Goal: Information Seeking & Learning: Learn about a topic

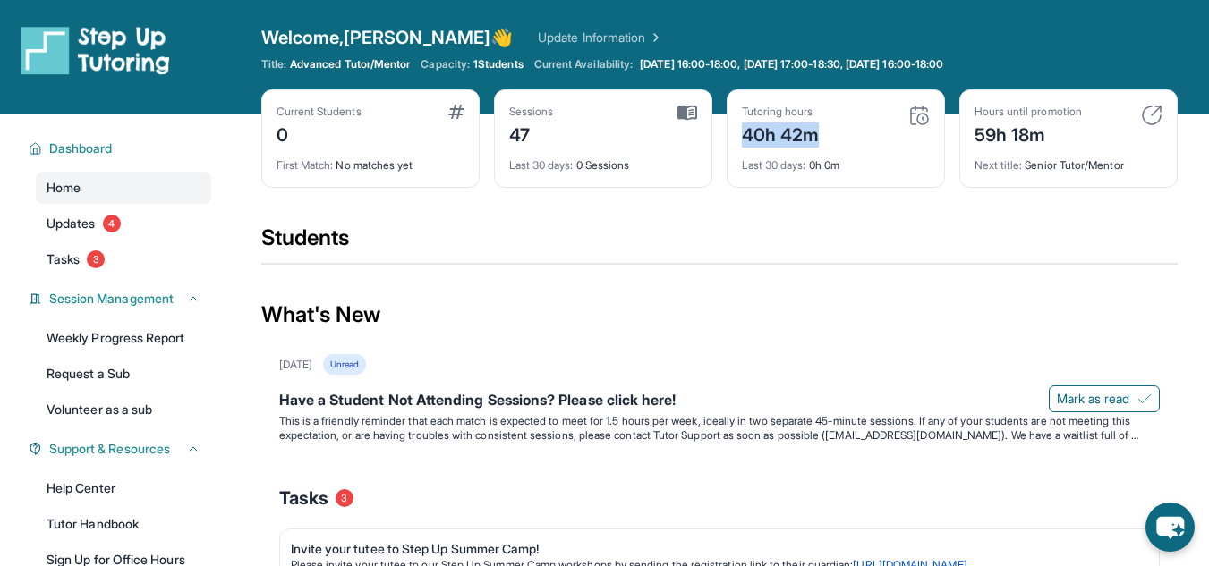
drag, startPoint x: 828, startPoint y: 133, endPoint x: 742, endPoint y: 125, distance: 87.1
click at [608, 125] on div "Tutoring hours 40h 42m" at bounding box center [836, 126] width 188 height 43
click at [608, 125] on div "40h 42m" at bounding box center [781, 133] width 78 height 29
click at [608, 116] on img at bounding box center [918, 115] width 21 height 21
click at [608, 119] on div "Tutoring hours 40h 42m" at bounding box center [836, 126] width 188 height 43
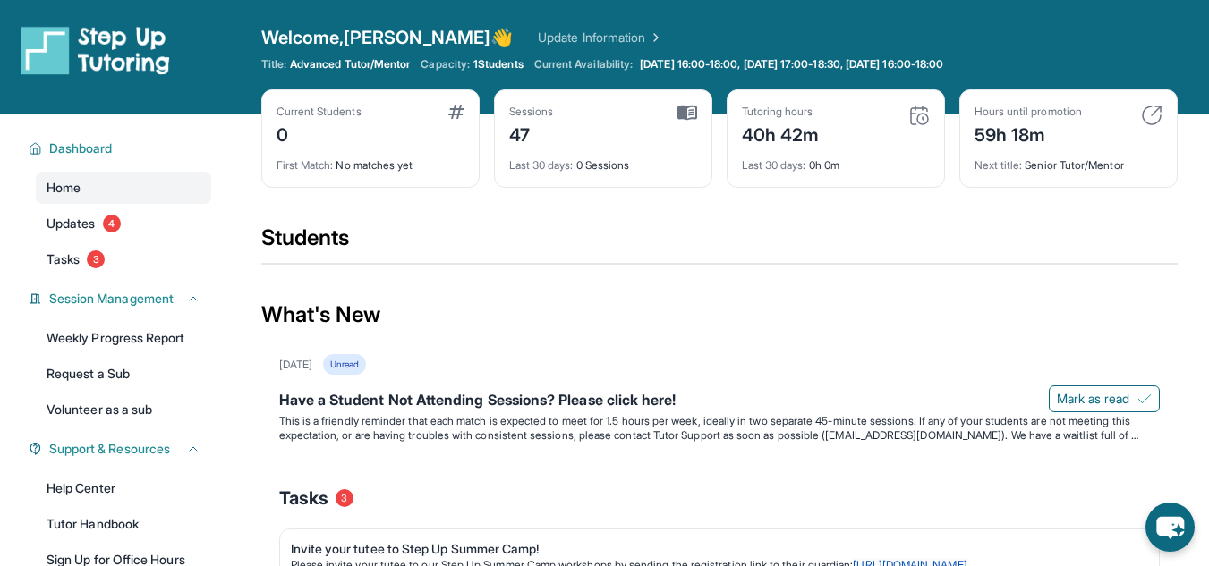
click at [608, 103] on div "Sessions 47 Last 30 days : 0 Sessions" at bounding box center [603, 138] width 218 height 98
drag, startPoint x: 538, startPoint y: 113, endPoint x: 496, endPoint y: 131, distance: 44.9
click at [537, 113] on div "Sessions" at bounding box center [531, 112] width 45 height 14
click at [496, 131] on div "Sessions 47 Last 30 days : 0 Sessions" at bounding box center [603, 138] width 218 height 98
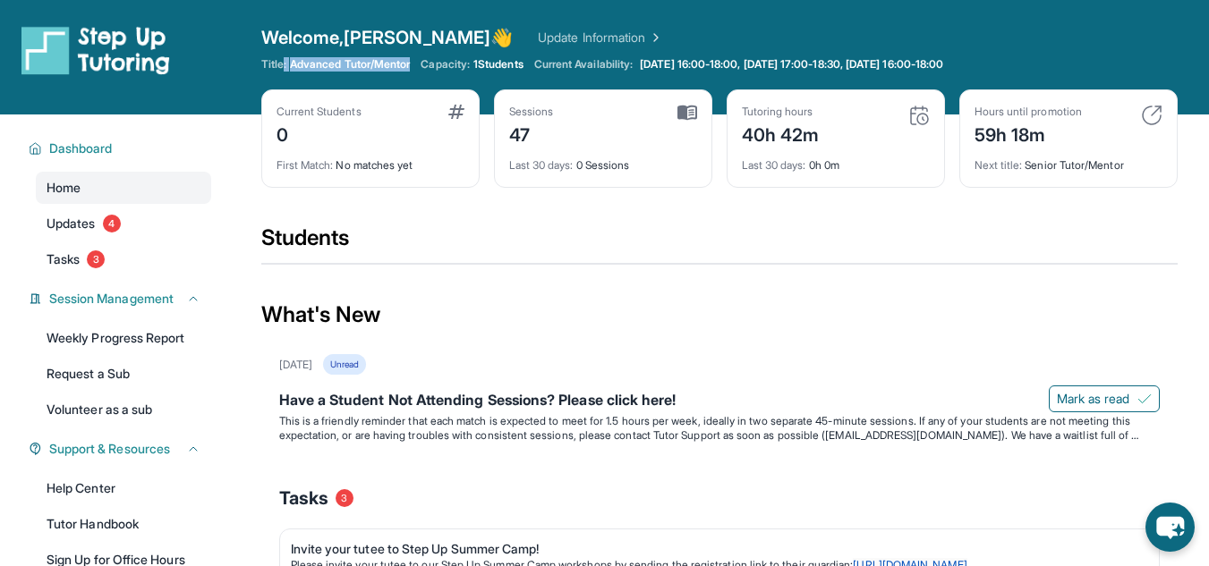
drag, startPoint x: 417, startPoint y: 57, endPoint x: 282, endPoint y: 64, distance: 135.2
click at [282, 64] on div "Title: Advanced Tutor/Mentor Capacity: 1 Students Current Availability: [DATE] …" at bounding box center [719, 64] width 916 height 14
click at [282, 64] on span "Title:" at bounding box center [273, 64] width 25 height 14
click at [608, 115] on img at bounding box center [918, 115] width 21 height 21
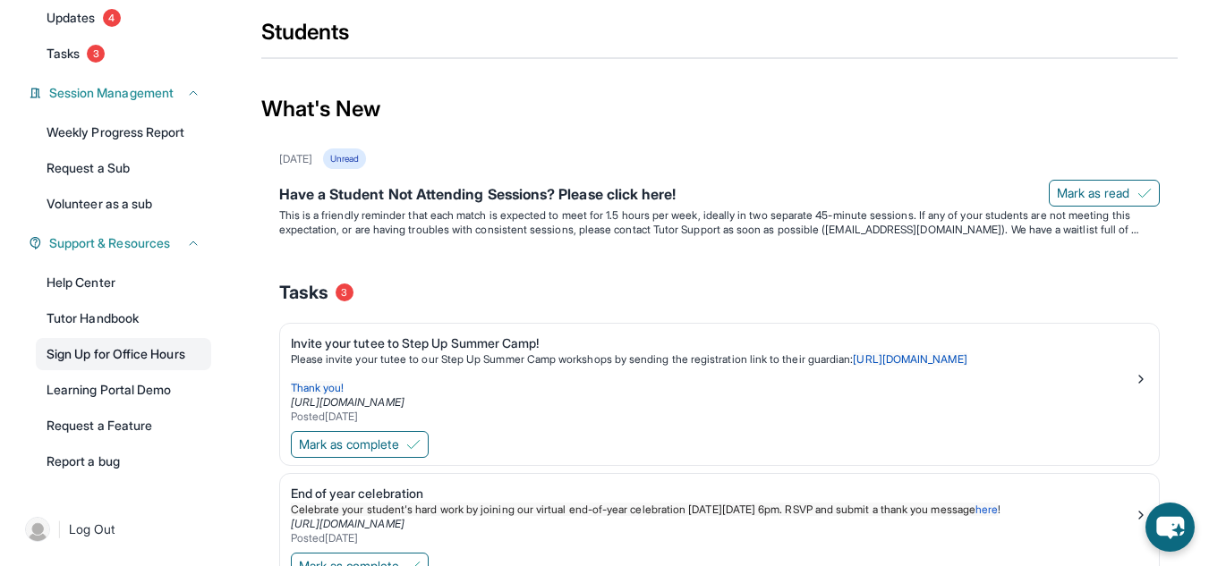
scroll to position [163, 0]
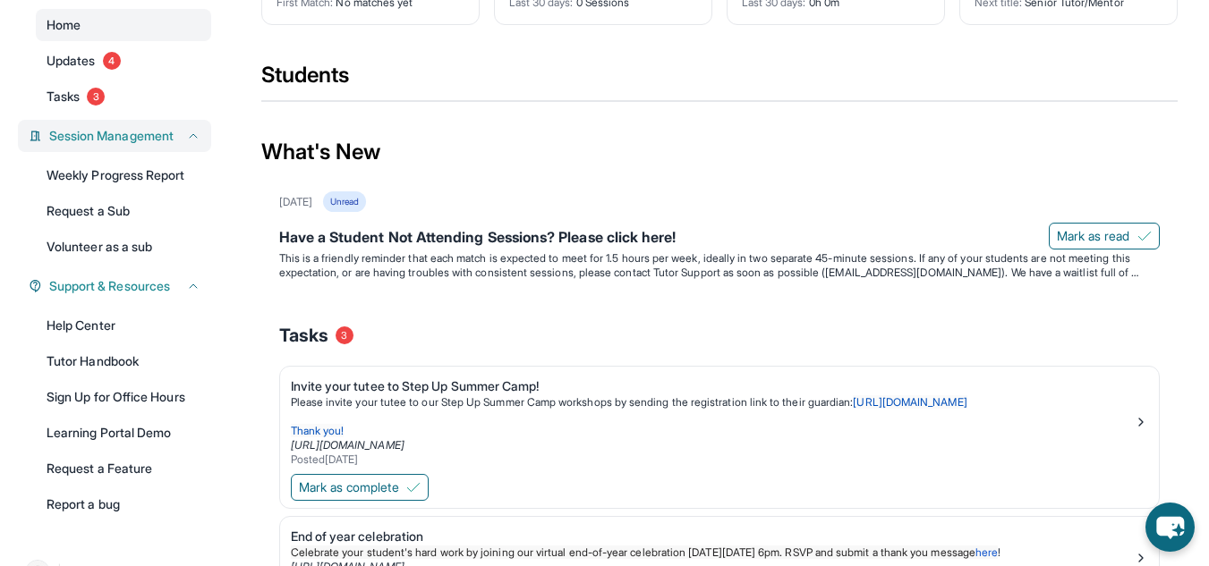
click at [142, 145] on span "Session Management" at bounding box center [111, 136] width 124 height 18
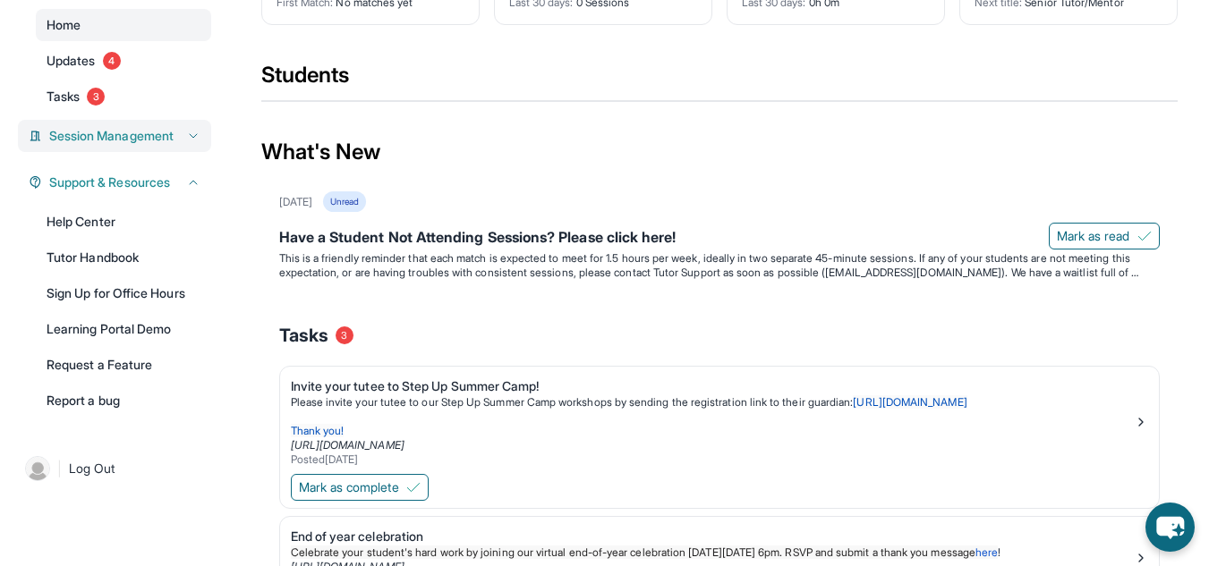
click at [141, 145] on span "Session Management" at bounding box center [111, 136] width 124 height 18
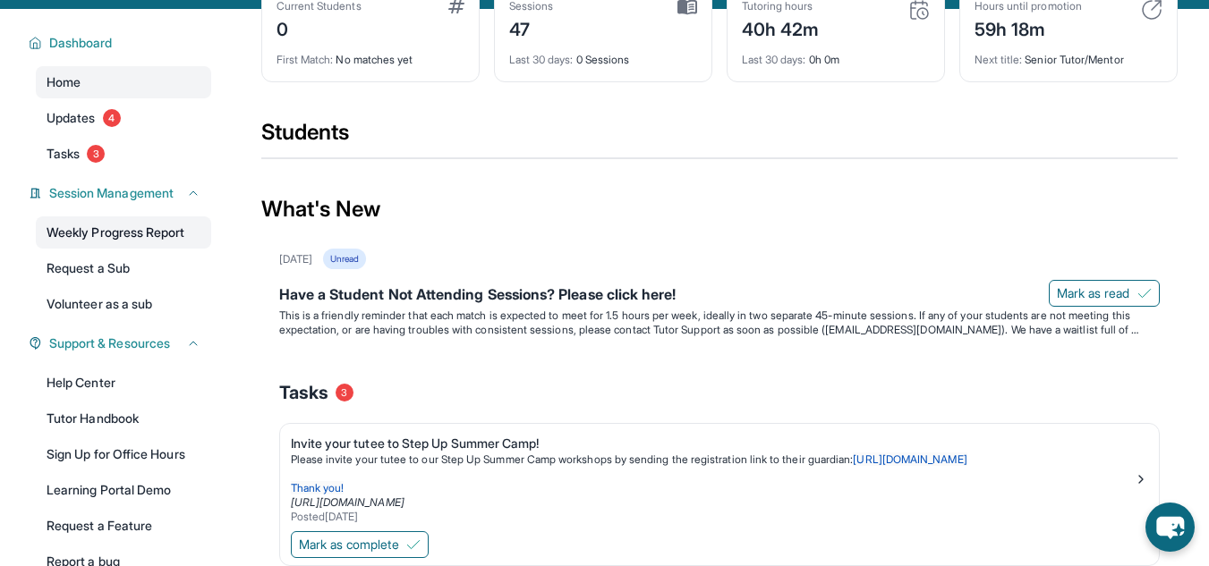
scroll to position [73, 0]
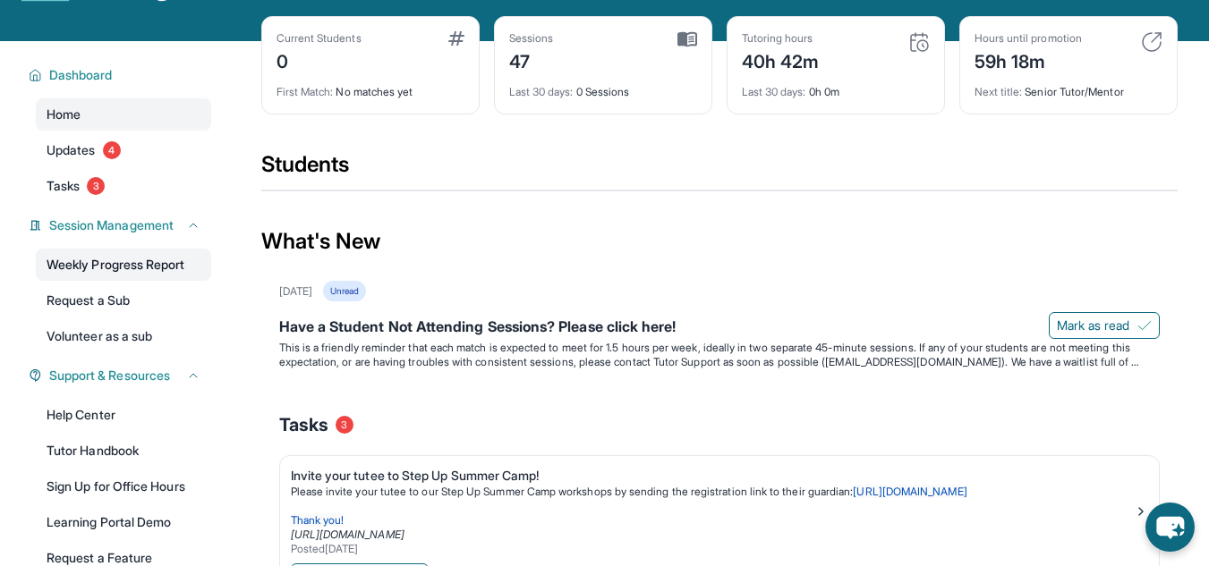
click at [96, 281] on link "Weekly Progress Report" at bounding box center [123, 265] width 175 height 32
click at [131, 148] on link "Updates 4" at bounding box center [123, 150] width 175 height 32
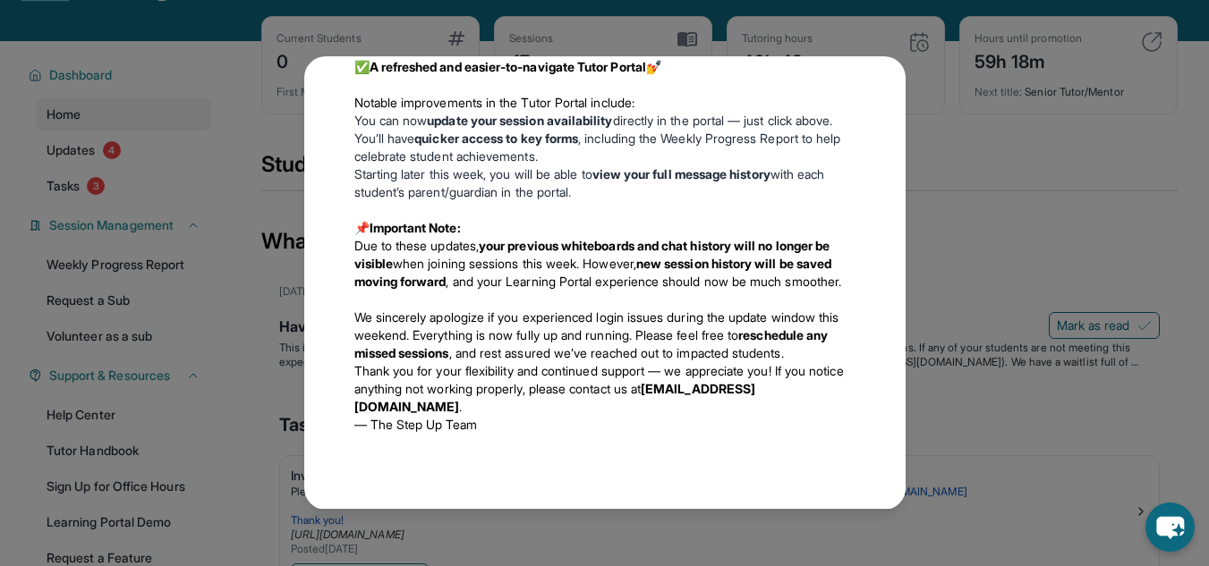
scroll to position [1328, 0]
click at [608, 108] on div "Updates [DATE] Have a Student Not Attending Sessions? Please click here! This i…" at bounding box center [604, 283] width 1209 height 566
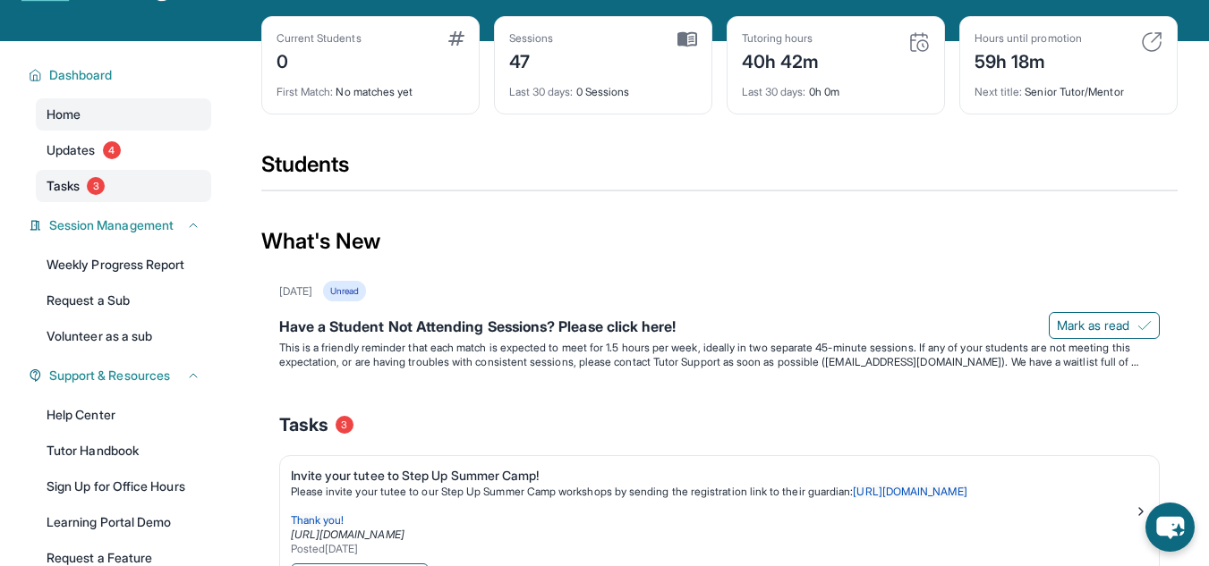
click at [127, 192] on link "Tasks 3" at bounding box center [123, 186] width 175 height 32
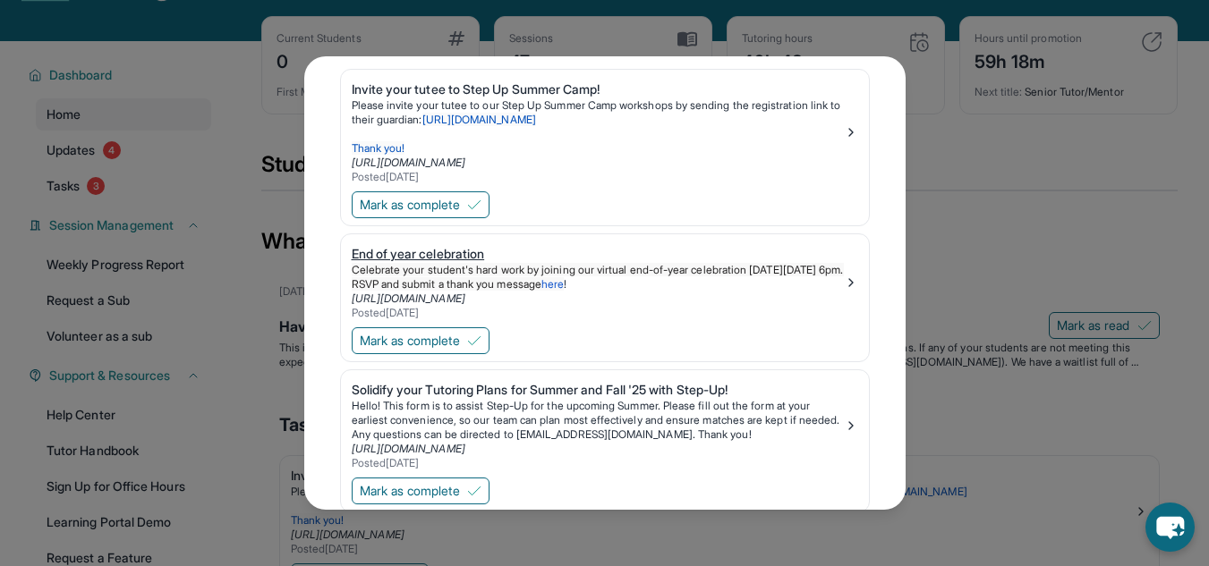
scroll to position [137, 0]
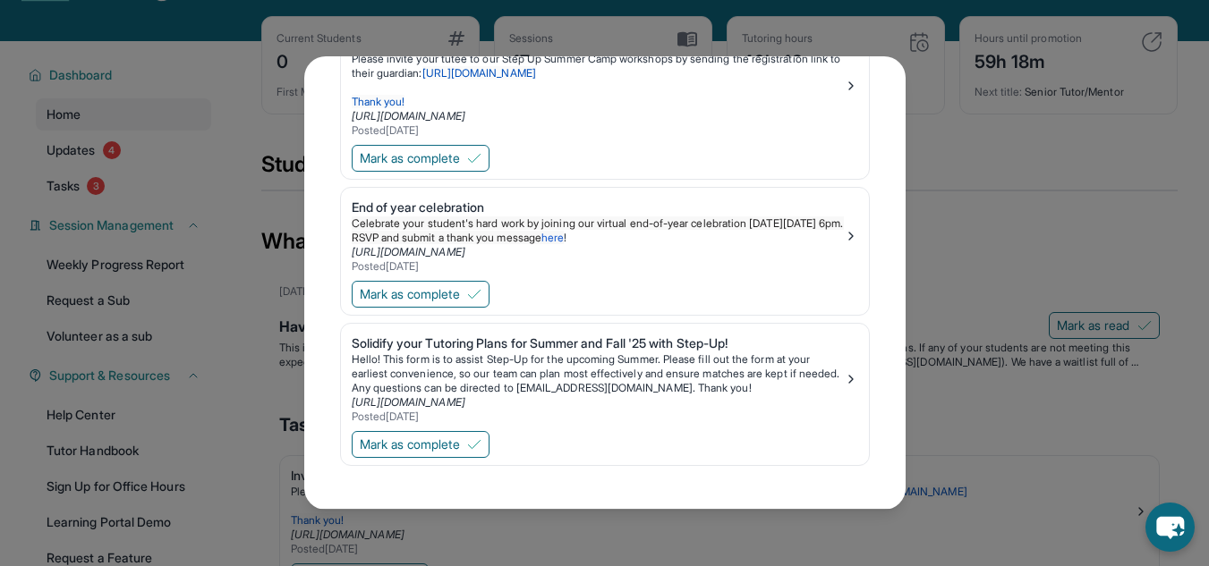
click at [608, 160] on div "Tasks Invite your tutee to Step Up Summer Camp! Please invite your tutee to our…" at bounding box center [604, 283] width 1209 height 566
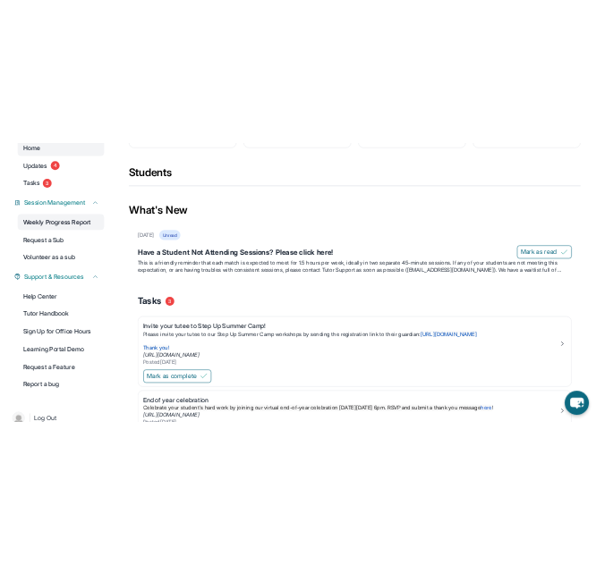
scroll to position [0, 0]
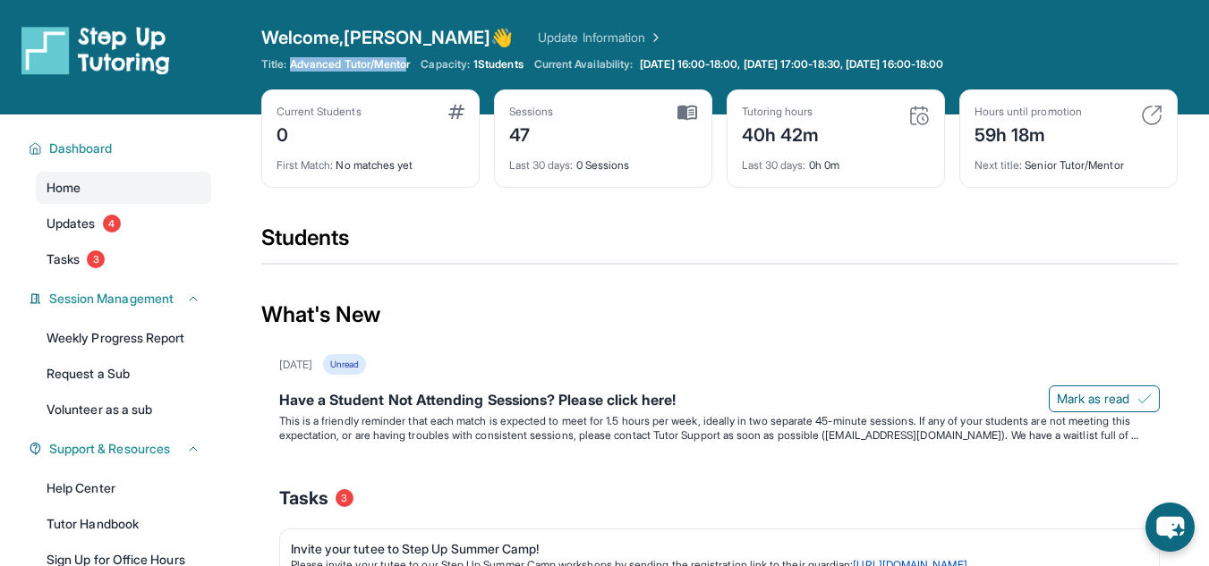
drag, startPoint x: 293, startPoint y: 64, endPoint x: 411, endPoint y: 66, distance: 117.2
click at [410, 66] on span "Advanced Tutor/Mentor" at bounding box center [350, 64] width 120 height 14
click at [410, 64] on span "Advanced Tutor/Mentor" at bounding box center [350, 64] width 120 height 14
drag, startPoint x: 418, startPoint y: 63, endPoint x: 292, endPoint y: 61, distance: 126.1
click at [292, 61] on div "Title: Advanced Tutor/Mentor Capacity: 1 Students Current Availability: [DATE] …" at bounding box center [719, 64] width 916 height 14
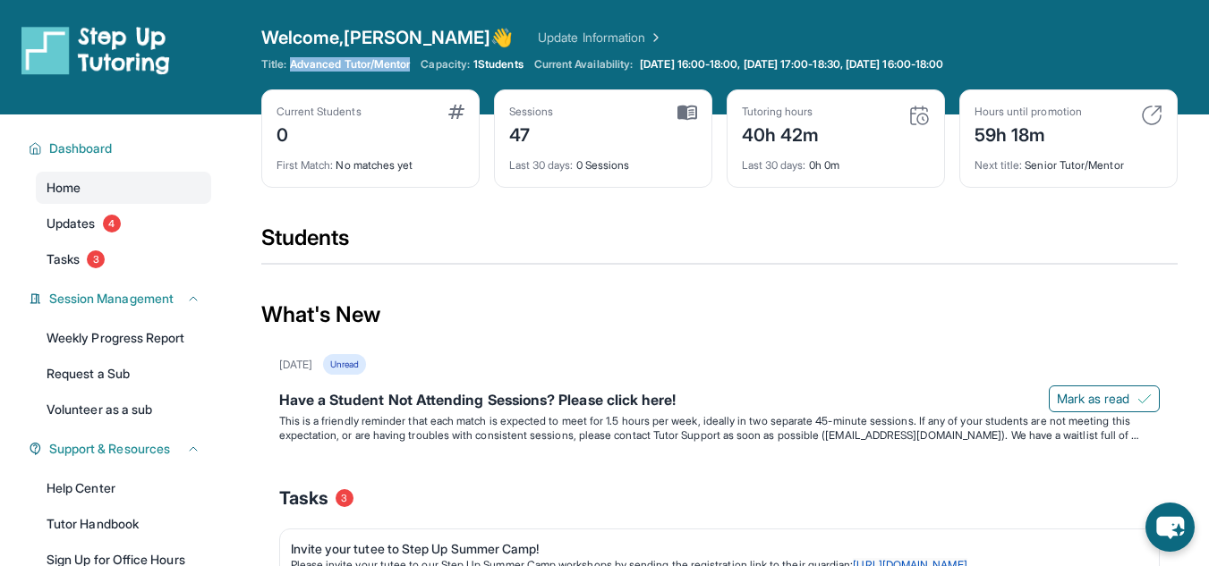
copy span "Advanced Tutor/Mentor"
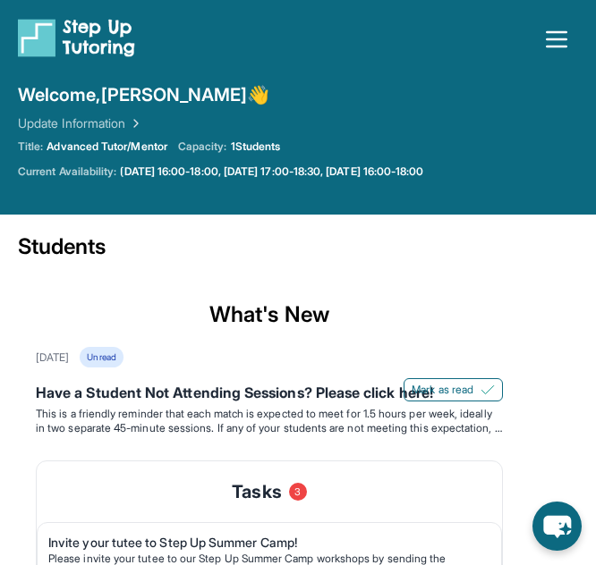
click at [394, 196] on div "Welcome, [PERSON_NAME] 👋 Update Information Title: Advanced Tutor/Mentor Capaci…" at bounding box center [298, 139] width 560 height 115
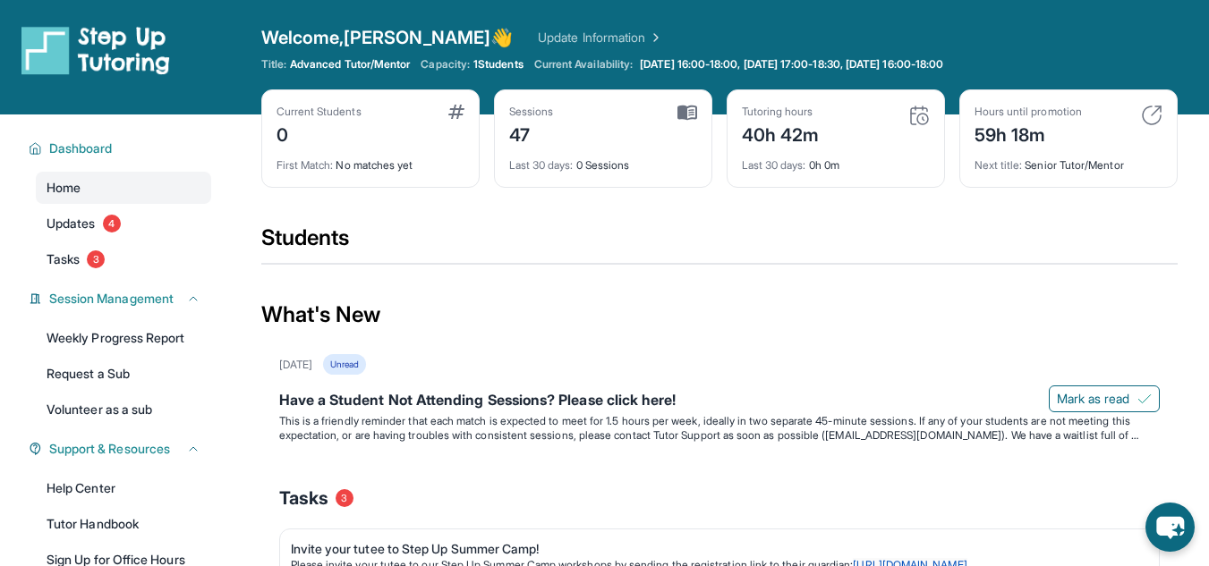
click at [538, 33] on link "Update Information" at bounding box center [600, 38] width 125 height 18
click at [608, 109] on img at bounding box center [1151, 115] width 21 height 21
click at [608, 112] on div "Hours until promotion 59h 18m" at bounding box center [1068, 126] width 188 height 43
